Goal: Navigation & Orientation: Go to known website

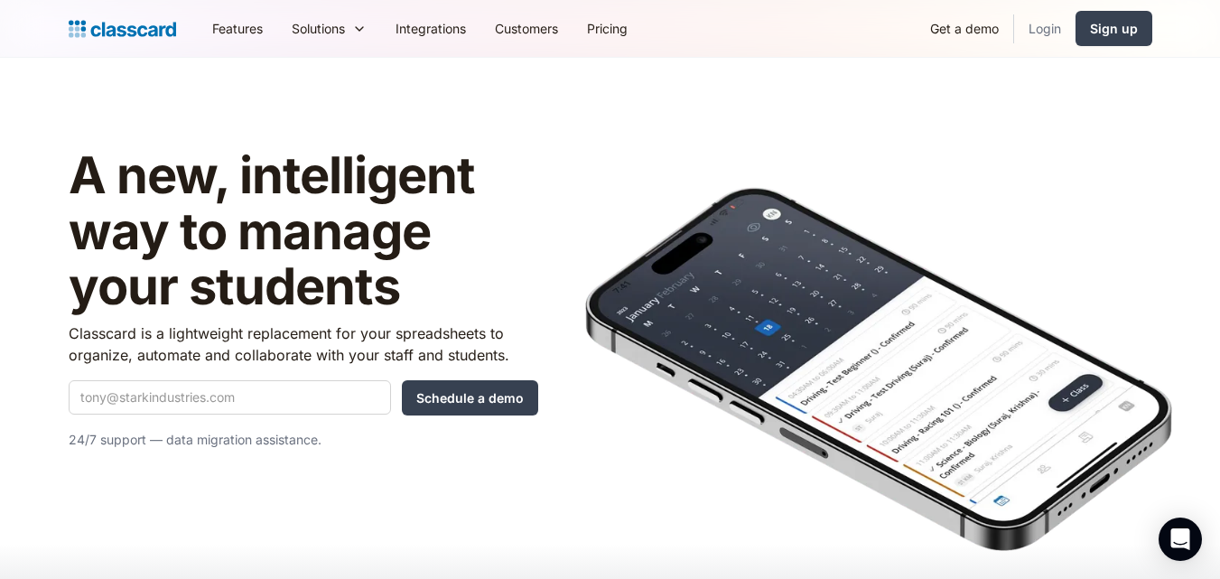
click at [1046, 24] on link "Login" at bounding box center [1044, 28] width 61 height 41
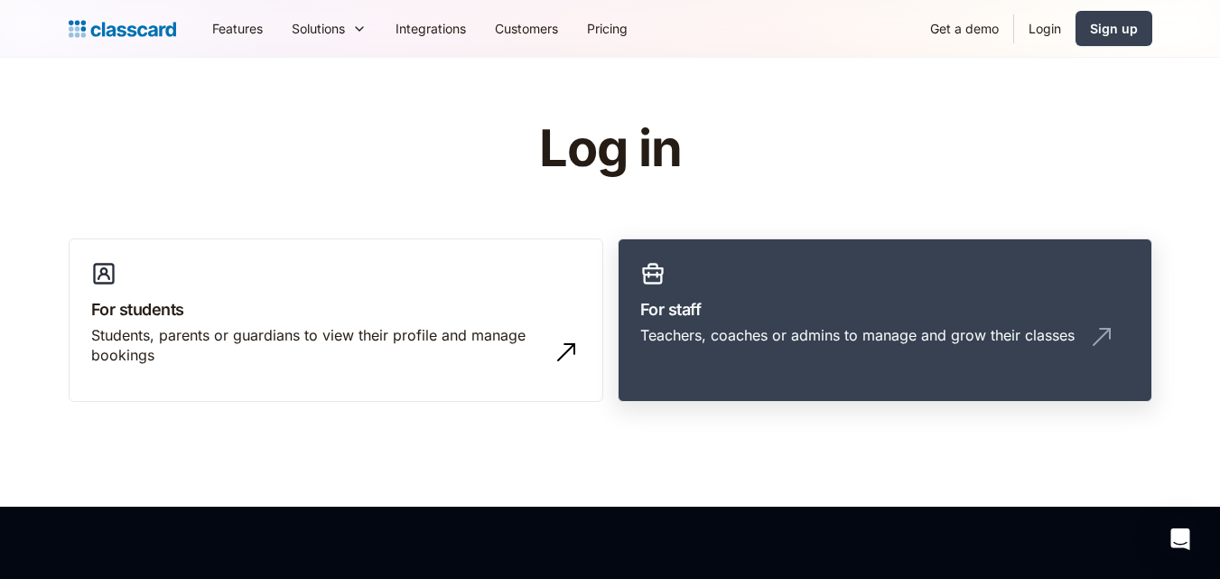
click at [737, 275] on link "For staff Teachers, coaches or admins to manage and grow their classes" at bounding box center [885, 320] width 535 height 164
